Goal: Task Accomplishment & Management: Manage account settings

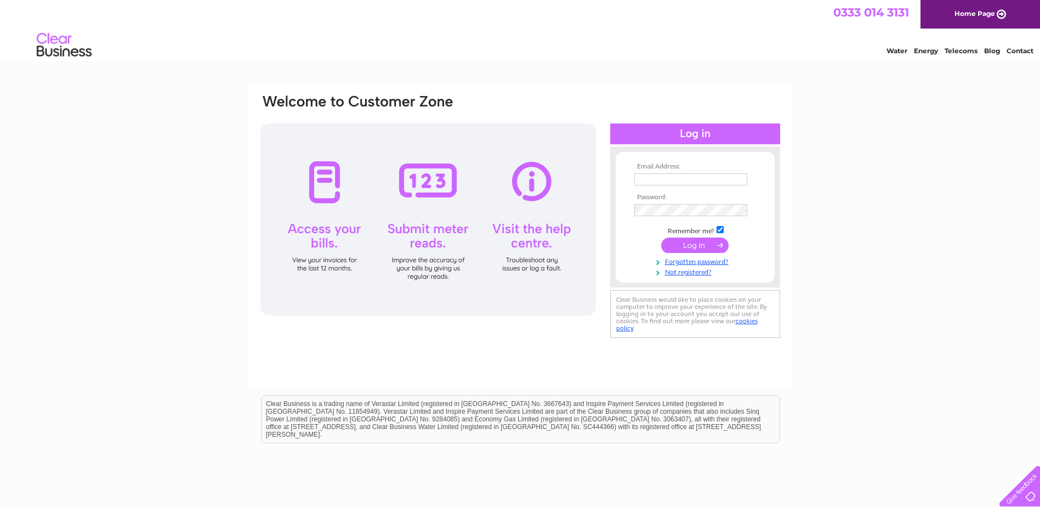
type input "lbruce@unitywell.com"
click at [685, 239] on input "submit" at bounding box center [694, 244] width 67 height 15
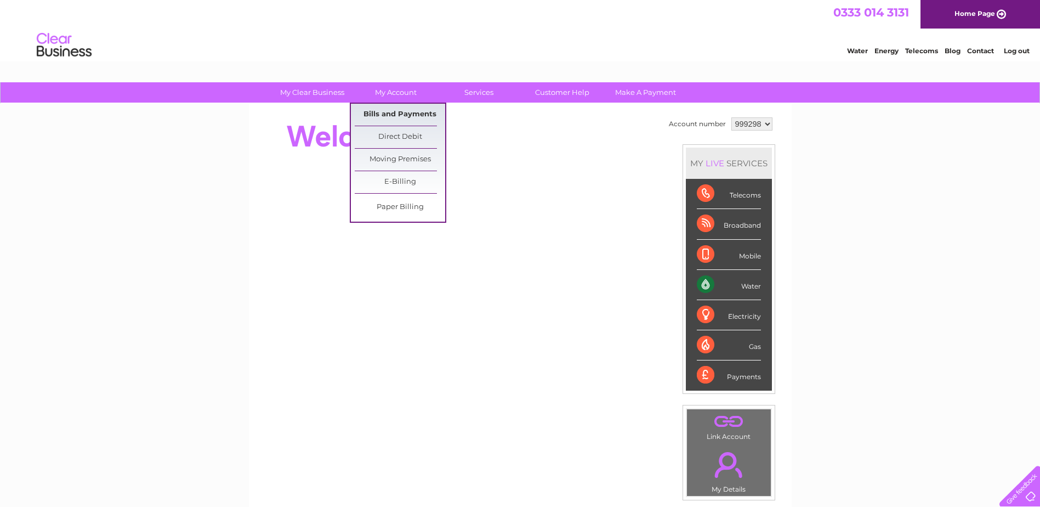
click at [401, 116] on link "Bills and Payments" at bounding box center [400, 115] width 90 height 22
click at [397, 94] on link "My Account" at bounding box center [395, 92] width 90 height 20
click at [390, 109] on link "Bills and Payments" at bounding box center [400, 115] width 90 height 22
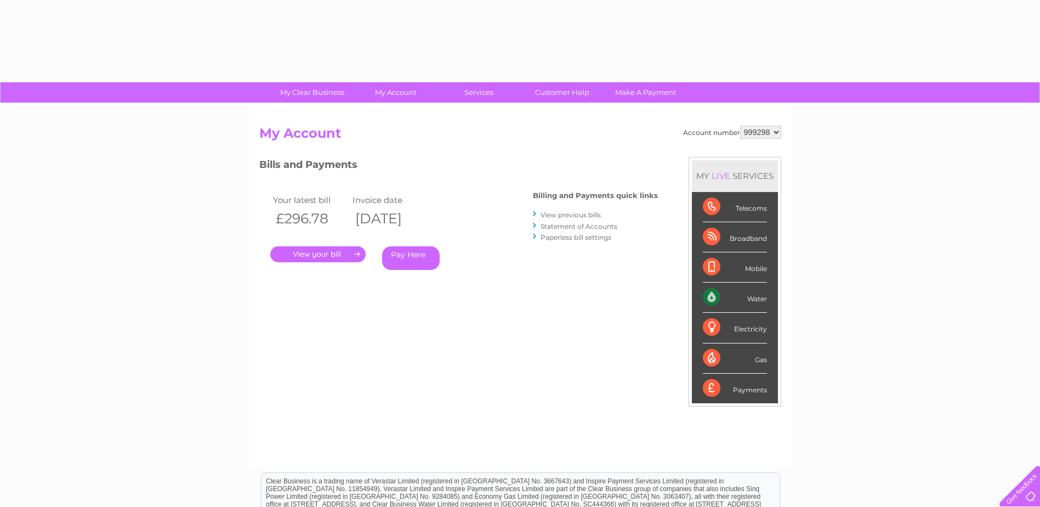
click at [331, 252] on link "." at bounding box center [317, 254] width 95 height 16
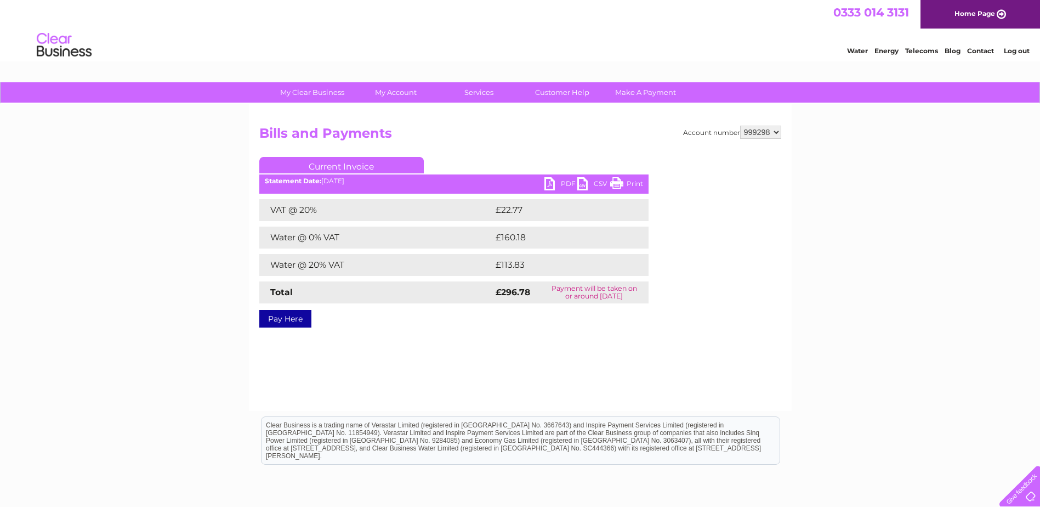
click at [561, 183] on link "PDF" at bounding box center [560, 185] width 33 height 16
click at [563, 185] on link "PDF" at bounding box center [560, 185] width 33 height 16
